Goal: Find specific page/section: Find specific page/section

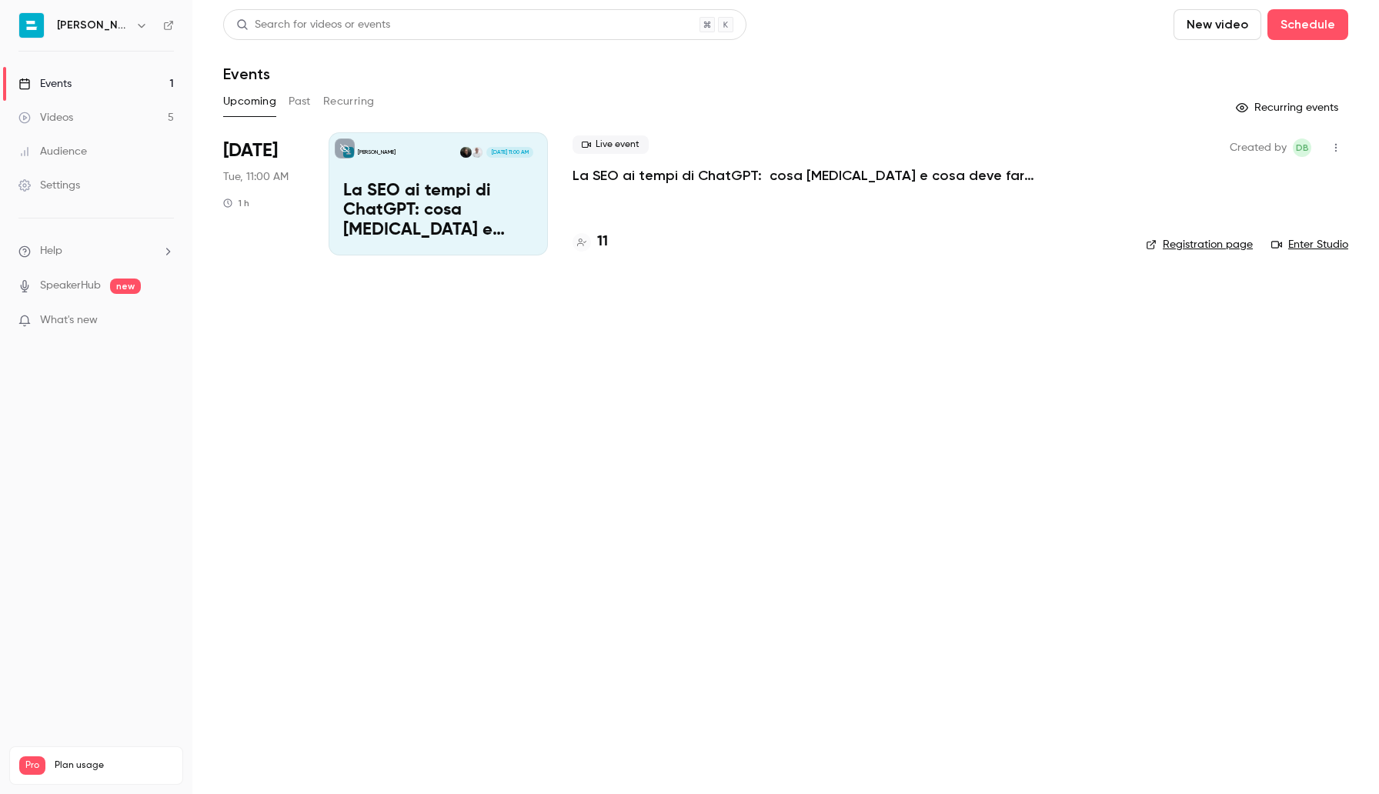
click at [299, 99] on button "Past" at bounding box center [300, 101] width 22 height 25
